Goal: Information Seeking & Learning: Learn about a topic

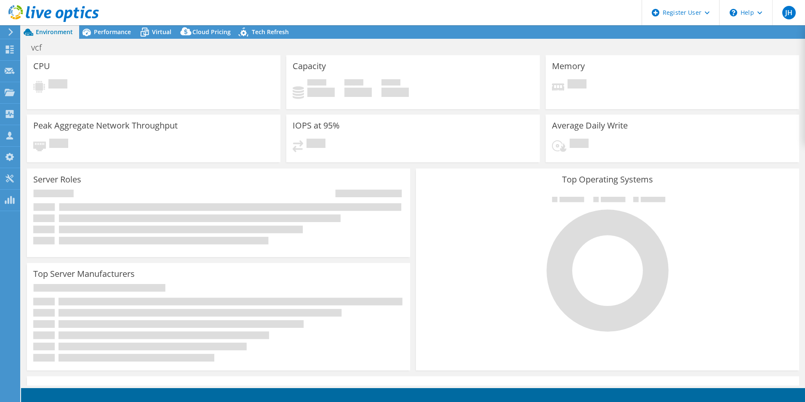
select select "EULondon"
select select "USD"
select select "EULondon"
select select "USD"
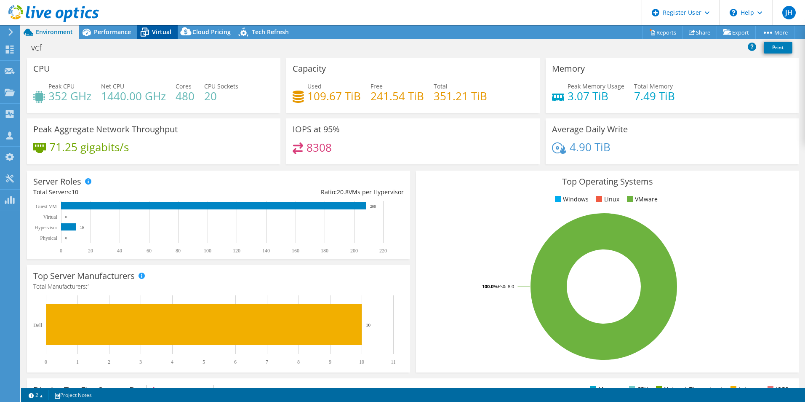
click at [145, 32] on icon at bounding box center [145, 32] width 8 height 7
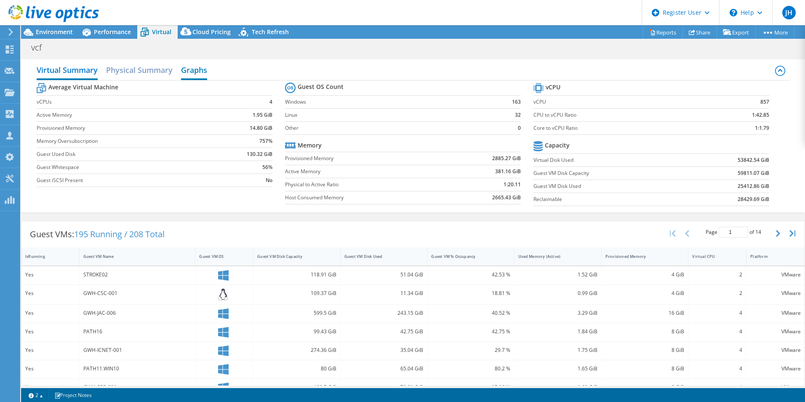
click at [187, 67] on h2 "Graphs" at bounding box center [194, 70] width 26 height 19
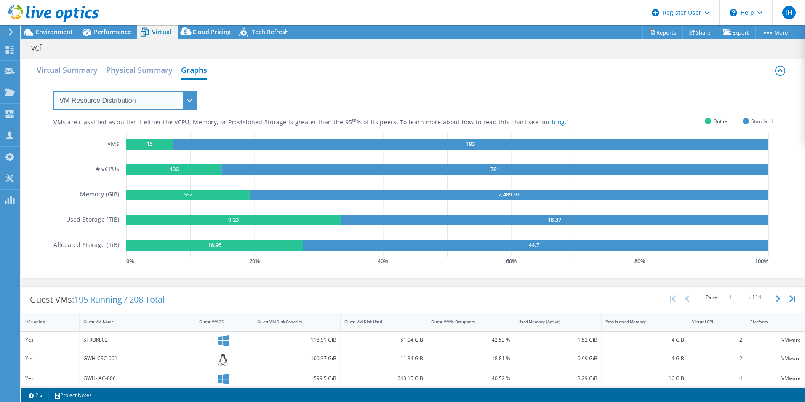
click at [195, 99] on select "VM Resource Distribution Provisioning Contrast Over Provisioning" at bounding box center [124, 100] width 143 height 19
select select "Over Provisioning"
click at [53, 91] on select "VM Resource Distribution Provisioning Contrast Over Provisioning" at bounding box center [124, 100] width 143 height 19
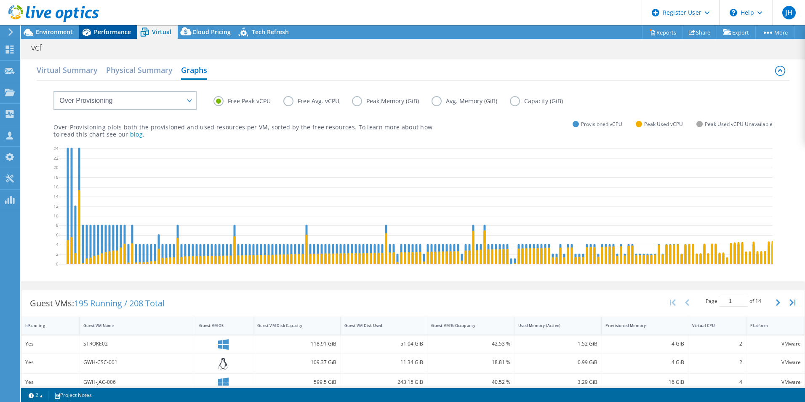
click at [87, 29] on icon at bounding box center [87, 33] width 8 height 8
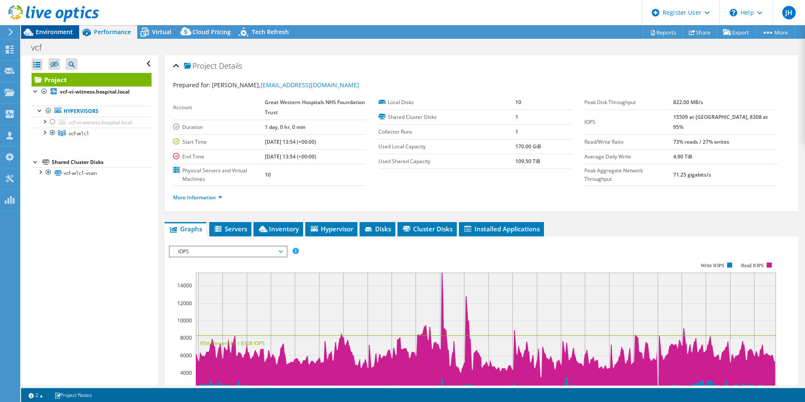
click at [67, 33] on span "Environment" at bounding box center [54, 32] width 37 height 8
